Goal: Check status: Check status

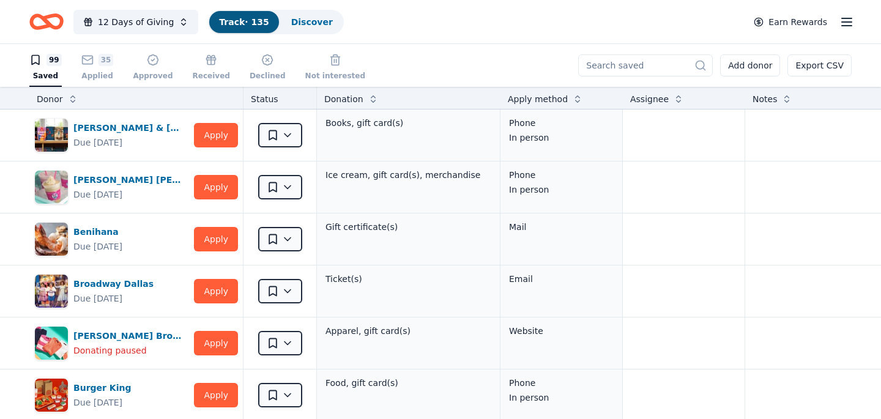
scroll to position [977, 0]
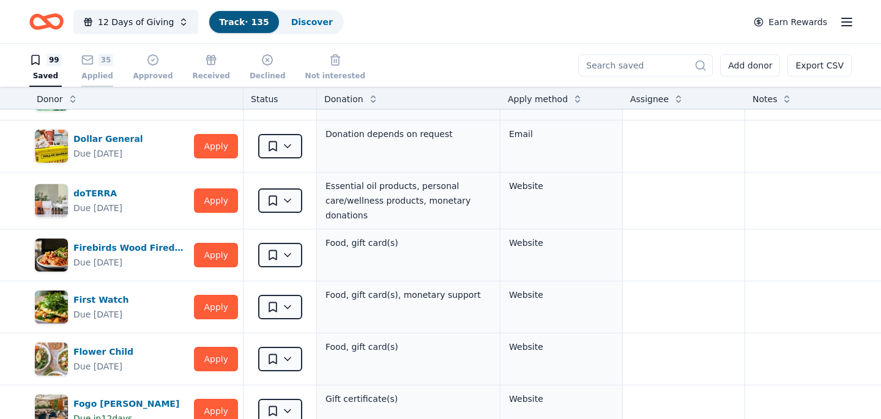
click at [87, 64] on rect "button" at bounding box center [87, 60] width 10 height 8
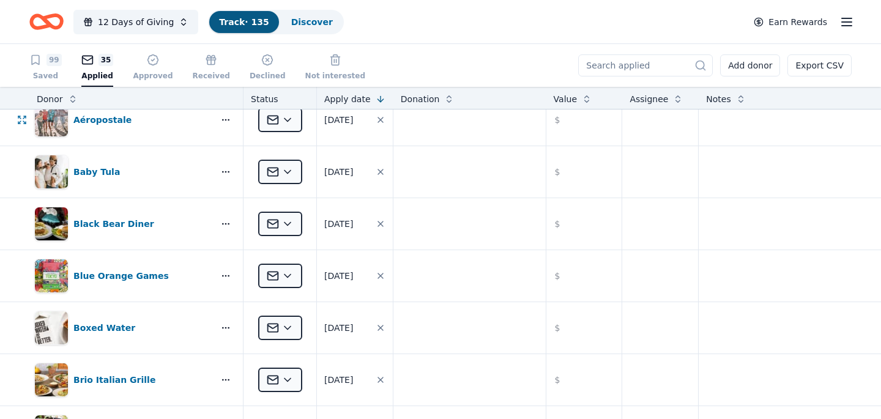
scroll to position [67, 0]
click at [288, 223] on html "12 Days of Giving Track · 135 Discover Earn Rewards 99 Saved 35 Applied Approve…" at bounding box center [440, 209] width 881 height 419
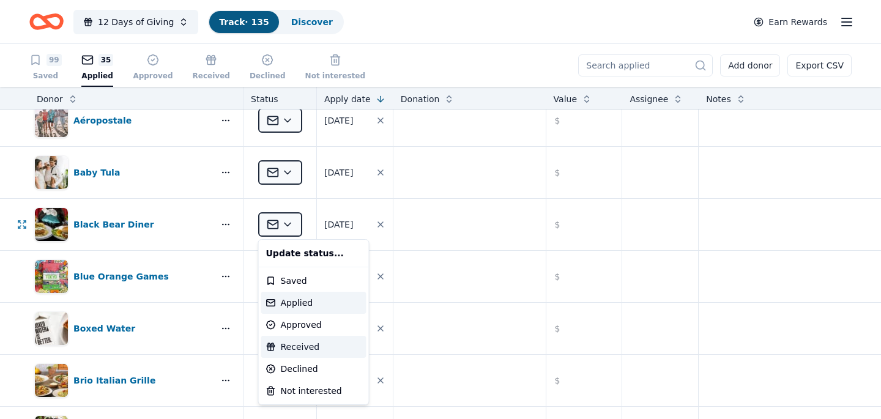
click at [292, 345] on div "Received" at bounding box center [313, 347] width 105 height 22
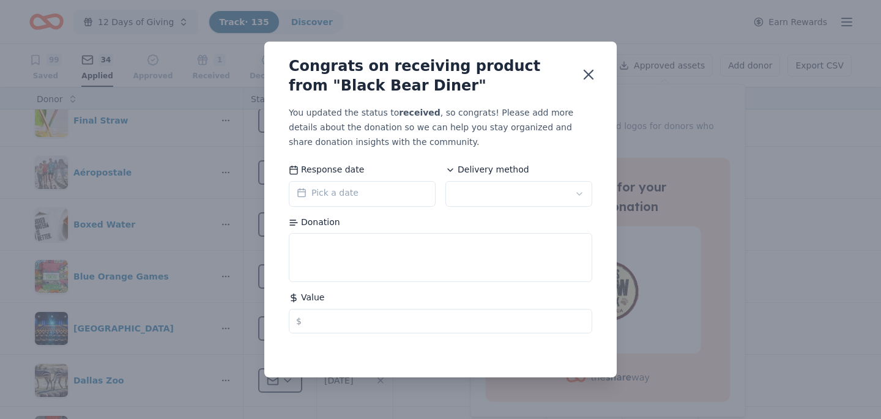
scroll to position [0, 0]
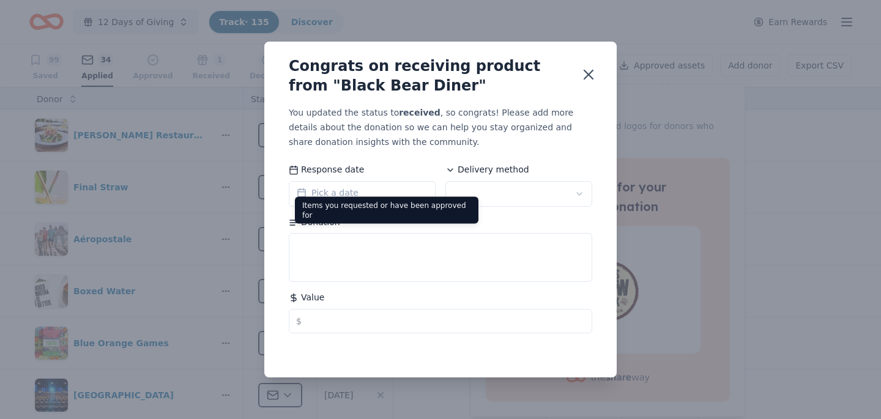
click at [335, 196] on span "Pick a date" at bounding box center [328, 192] width 62 height 15
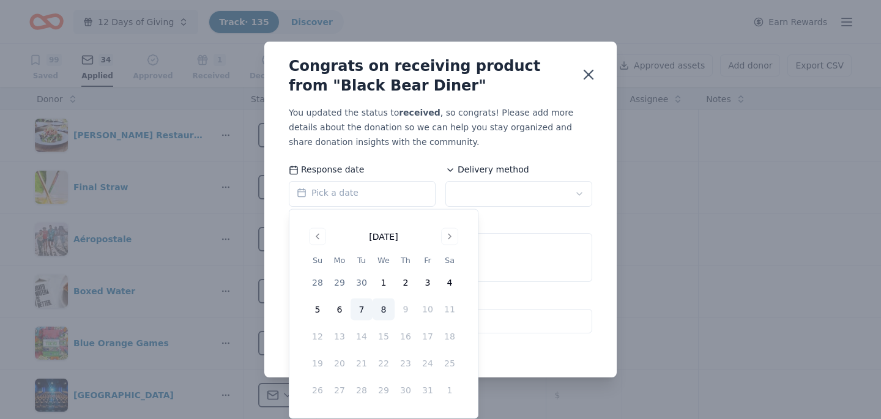
click at [362, 304] on button "7" at bounding box center [362, 310] width 22 height 22
click at [527, 199] on html "12 Days of Giving Track · 135 Discover Earn Rewards 99 Saved 34 Applied Approve…" at bounding box center [440, 209] width 881 height 419
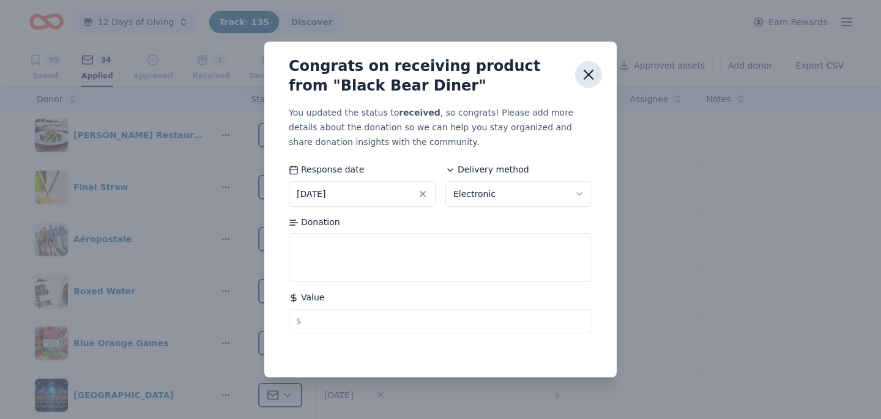
click at [587, 77] on icon "button" at bounding box center [588, 74] width 17 height 17
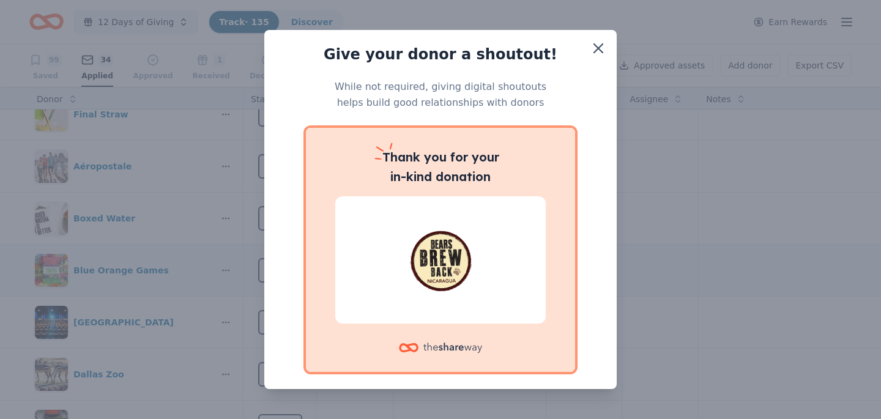
scroll to position [71, 0]
click at [594, 51] on icon "button" at bounding box center [598, 48] width 9 height 9
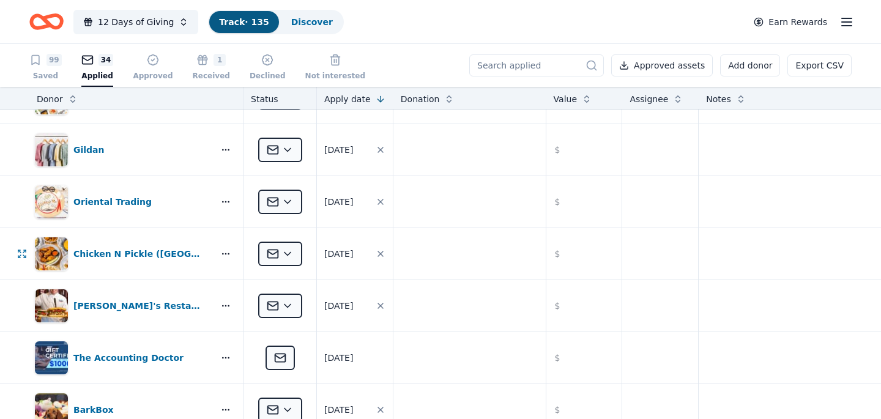
scroll to position [1129, 0]
click at [288, 205] on html "12 Days of Giving Track · 135 Discover Earn Rewards 99 Saved 34 Applied Approve…" at bounding box center [440, 209] width 881 height 419
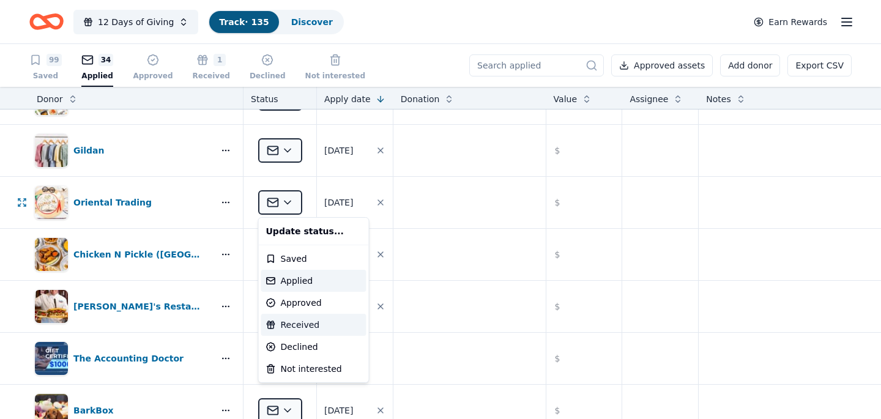
click at [302, 322] on div "Received" at bounding box center [313, 325] width 105 height 22
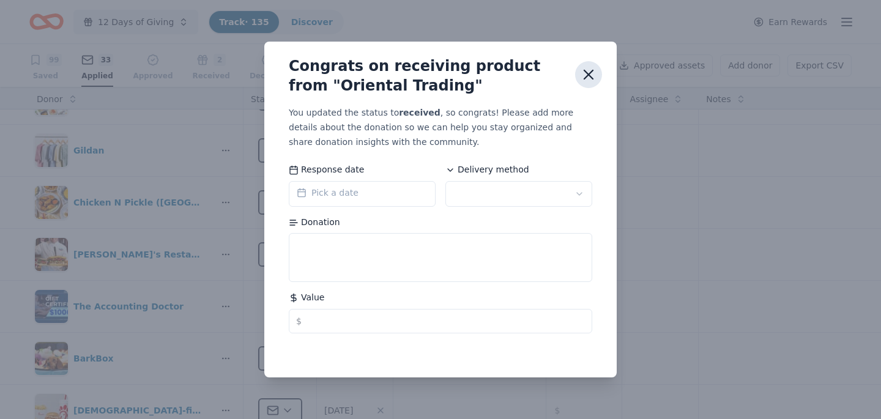
click at [587, 78] on icon "button" at bounding box center [588, 74] width 17 height 17
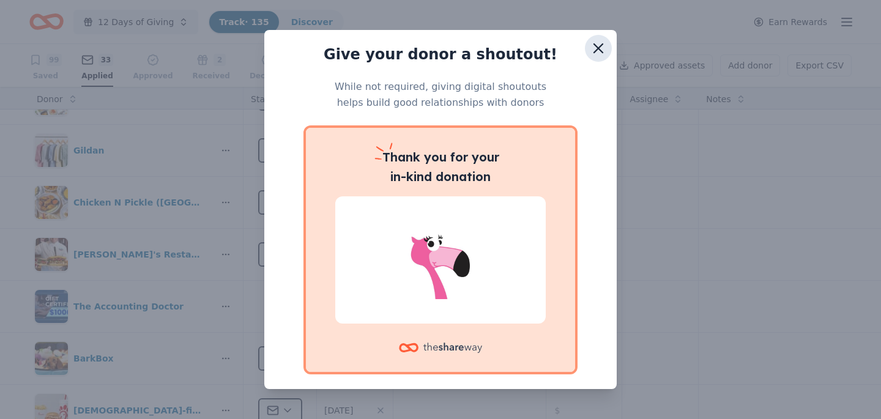
click at [601, 49] on icon "button" at bounding box center [598, 48] width 17 height 17
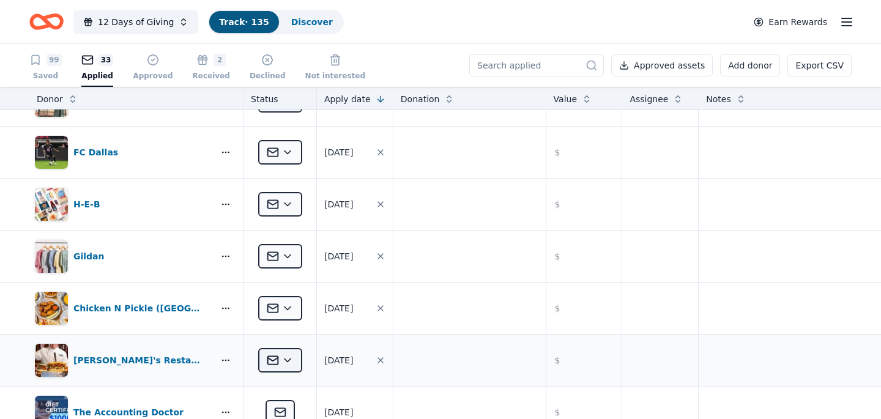
scroll to position [1062, 0]
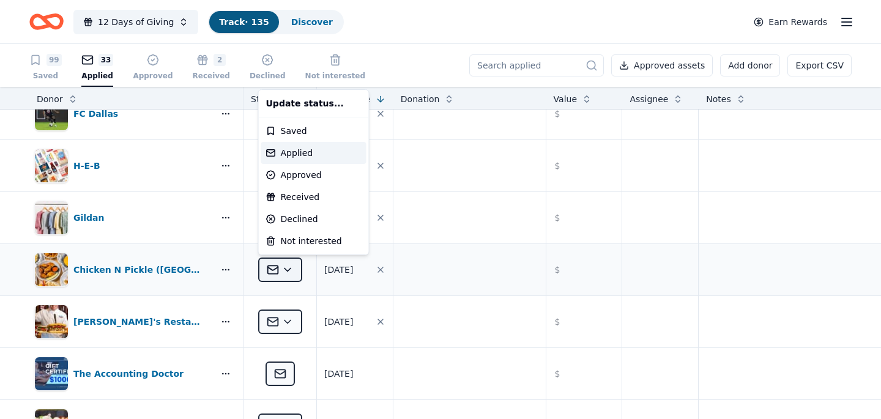
click at [288, 269] on html "12 Days of Giving Track · 135 Discover Earn Rewards 99 Saved 33 Applied Approve…" at bounding box center [440, 209] width 881 height 419
click at [305, 174] on div "Approved" at bounding box center [313, 175] width 105 height 22
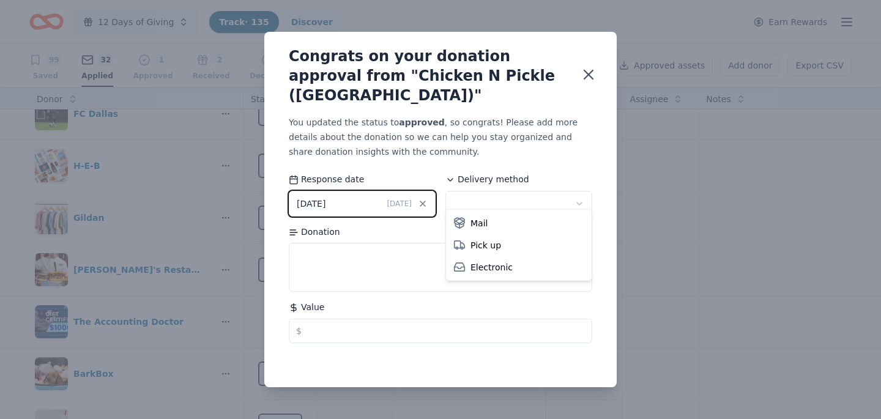
click at [546, 198] on html "12 Days of Giving Track · 135 Discover Earn Rewards 99 Saved 32 Applied 1 Appro…" at bounding box center [440, 209] width 881 height 419
click at [590, 73] on icon "button" at bounding box center [588, 74] width 9 height 9
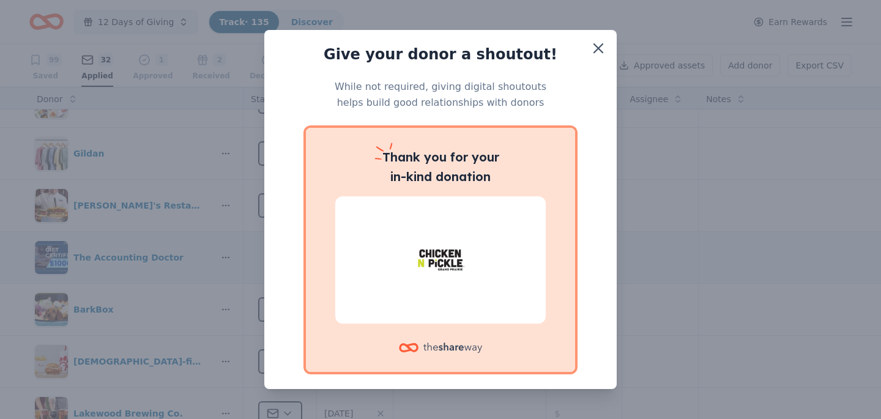
scroll to position [1139, 0]
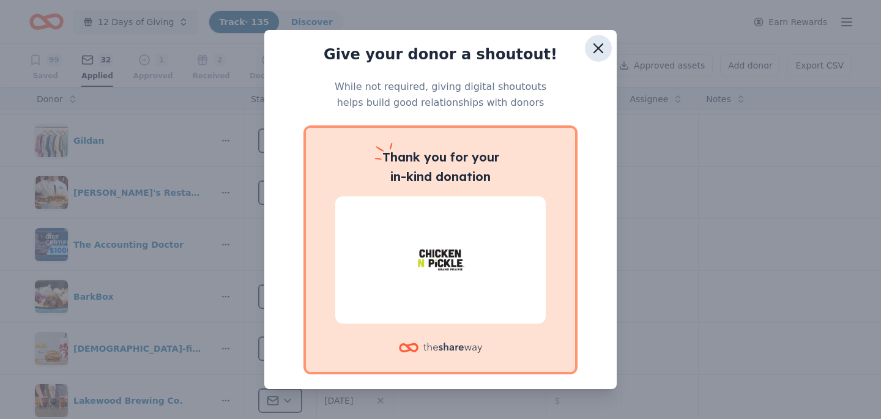
click at [600, 47] on icon "button" at bounding box center [598, 48] width 17 height 17
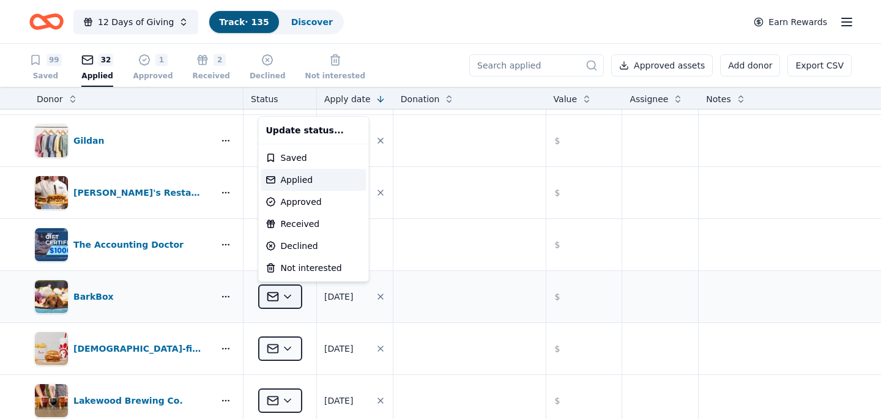
click at [283, 297] on html "12 Days of Giving Track · 135 Discover Earn Rewards 99 Saved 32 Applied 1 Appro…" at bounding box center [440, 209] width 881 height 419
click at [310, 244] on div "Declined" at bounding box center [313, 246] width 105 height 22
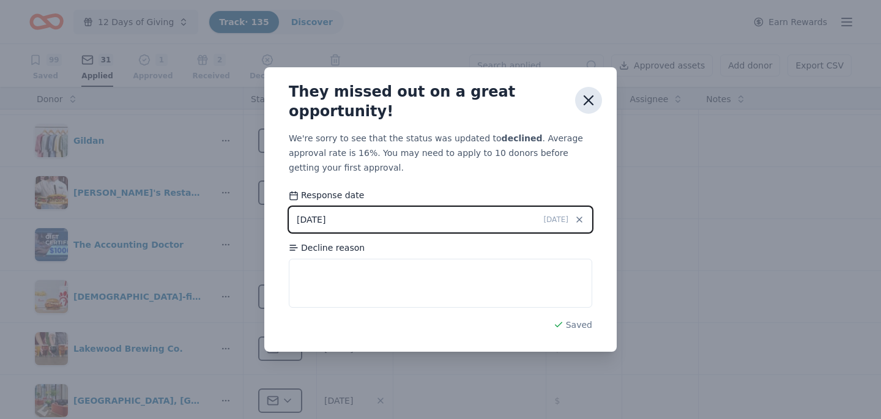
click at [592, 98] on icon "button" at bounding box center [588, 100] width 17 height 17
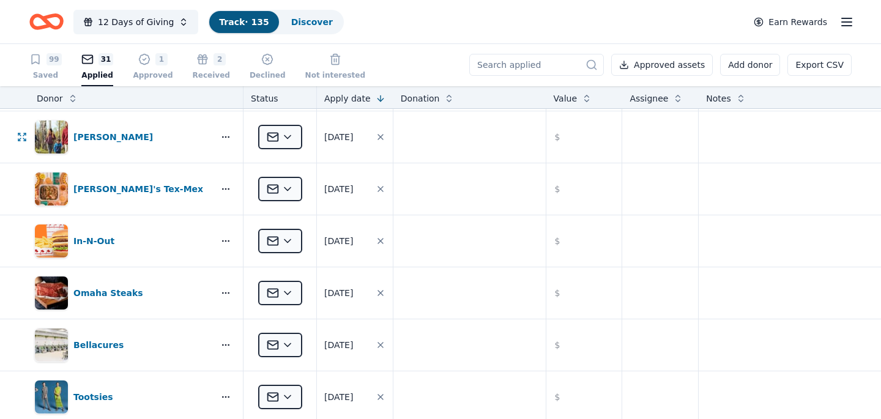
scroll to position [697, 0]
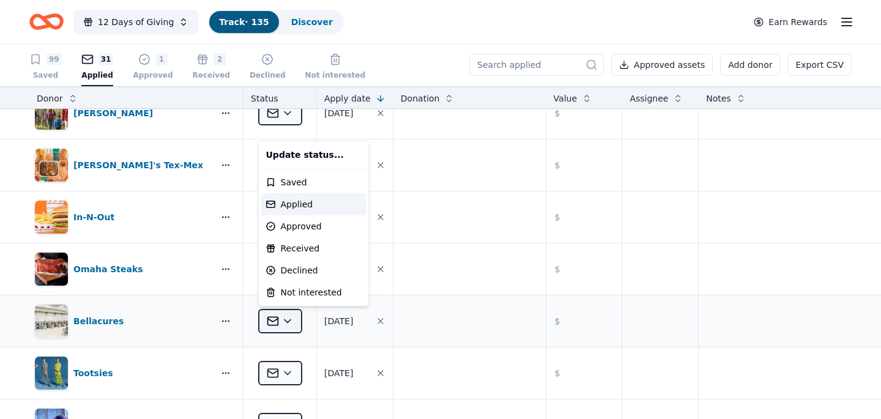
click at [288, 329] on html "12 Days of Giving Track · 135 Discover Earn Rewards 99 Saved 31 Applied 1 Appro…" at bounding box center [440, 208] width 881 height 419
click at [302, 267] on div "Declined" at bounding box center [313, 270] width 105 height 22
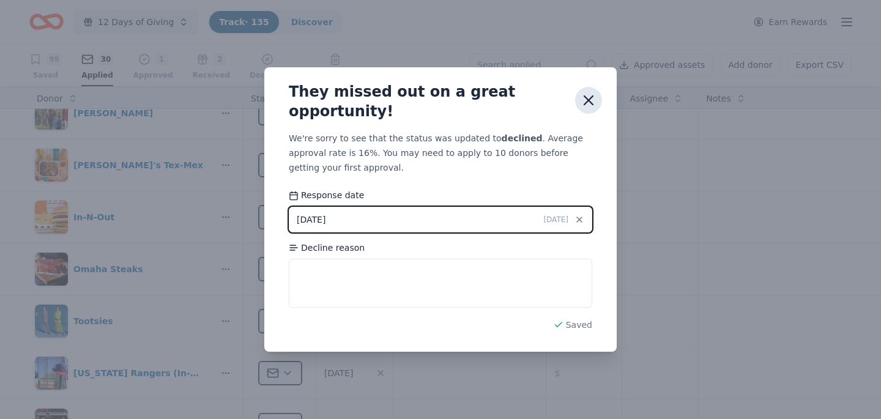
click at [586, 99] on icon "button" at bounding box center [588, 100] width 17 height 17
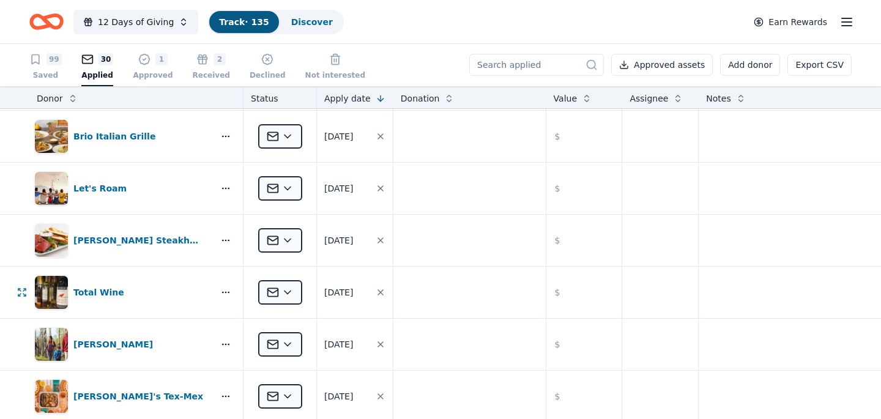
scroll to position [495, 0]
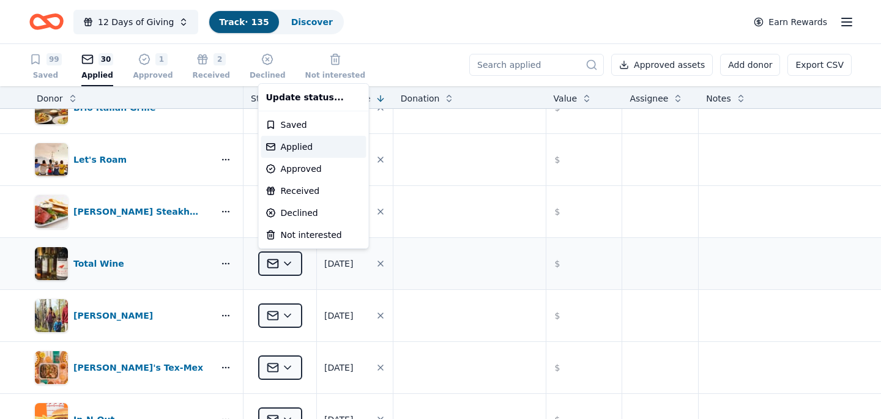
click at [289, 264] on html "12 Days of Giving Track · 135 Discover Earn Rewards 99 Saved 30 Applied 1 Appro…" at bounding box center [440, 208] width 881 height 419
click at [321, 173] on div "Approved" at bounding box center [313, 169] width 105 height 22
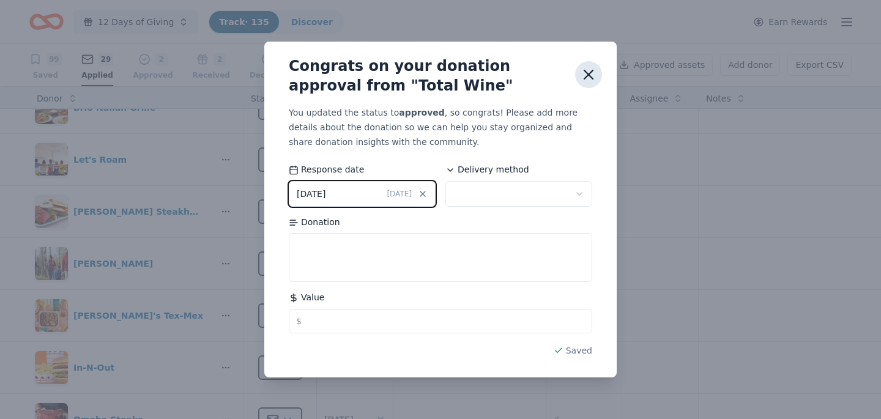
click at [587, 76] on icon "button" at bounding box center [588, 74] width 9 height 9
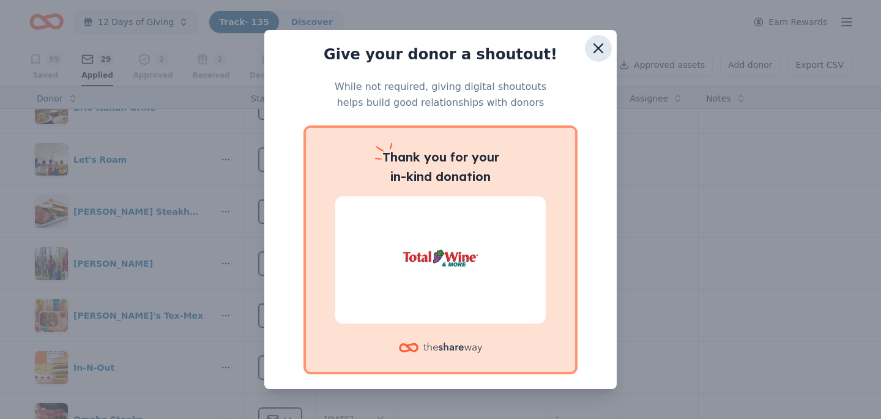
click at [600, 53] on icon "button" at bounding box center [598, 48] width 17 height 17
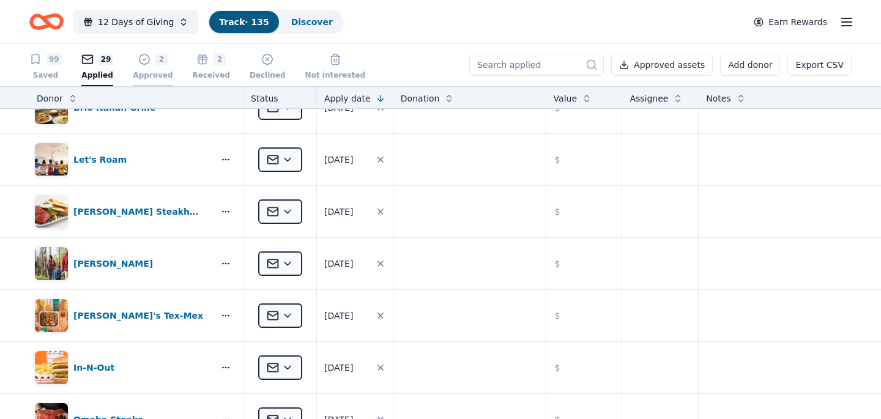
click at [145, 67] on div "2 Approved" at bounding box center [153, 61] width 40 height 27
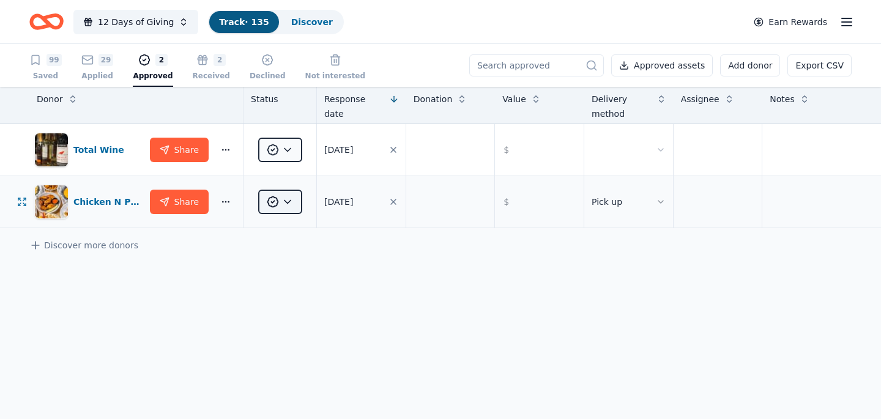
scroll to position [1, 0]
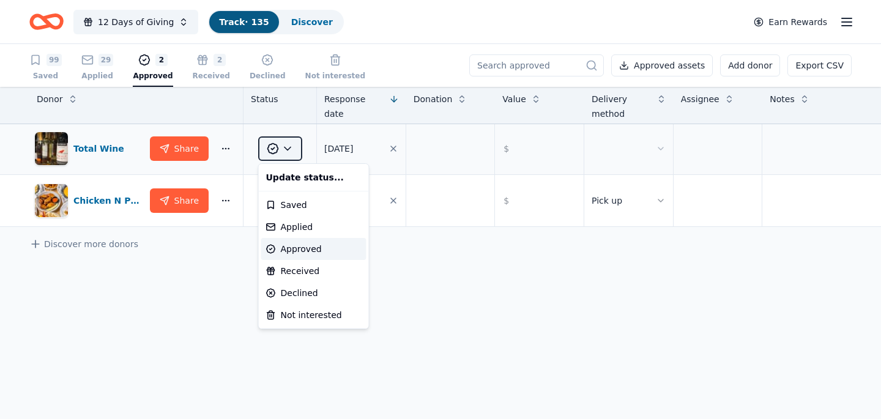
click at [290, 150] on html "12 Days of Giving Track · 135 Discover Earn Rewards 99 Saved 29 Applied 2 Appro…" at bounding box center [440, 209] width 881 height 419
click at [196, 266] on html "12 Days of Giving Track · 135 Discover Earn Rewards 99 Saved 29 Applied 2 Appro…" at bounding box center [440, 209] width 881 height 419
